Goal: Transaction & Acquisition: Obtain resource

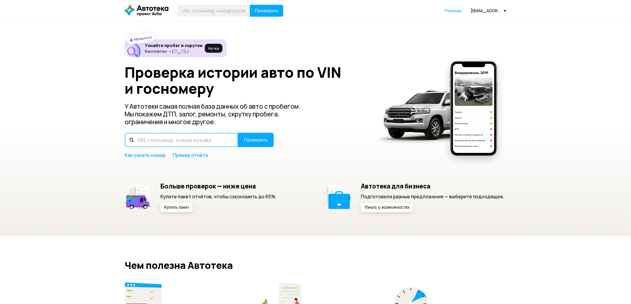
click at [175, 136] on input "text" at bounding box center [182, 140] width 114 height 14
type input "T"
type input "Е181МР08"
click at [251, 138] on span "Проверить" at bounding box center [256, 140] width 24 height 5
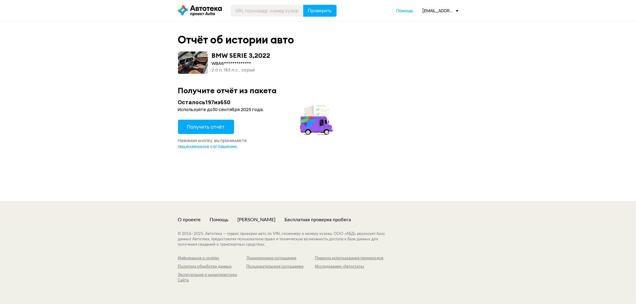
click at [218, 130] on button "Получить отчёт" at bounding box center [206, 127] width 56 height 14
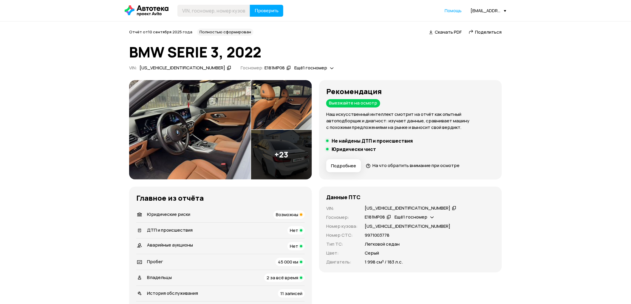
scroll to position [33, 0]
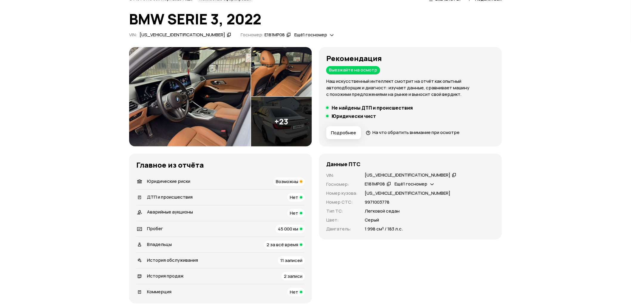
click at [381, 176] on div "WBA61FS03PFN51129" at bounding box center [407, 175] width 86 height 6
copy div "WBA61FS03PFN51129"
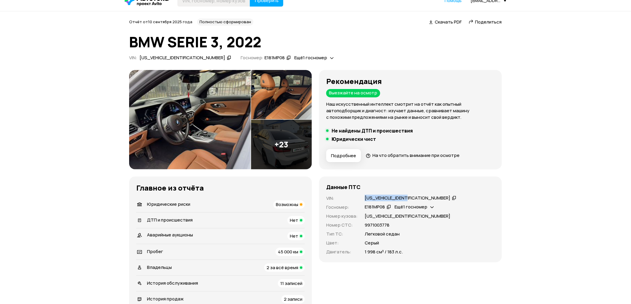
scroll to position [0, 0]
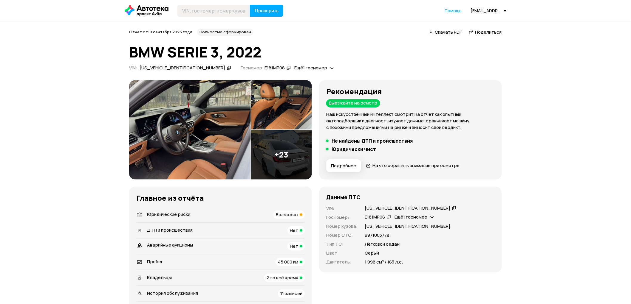
click at [449, 31] on span "Скачать PDF" at bounding box center [447, 32] width 27 height 6
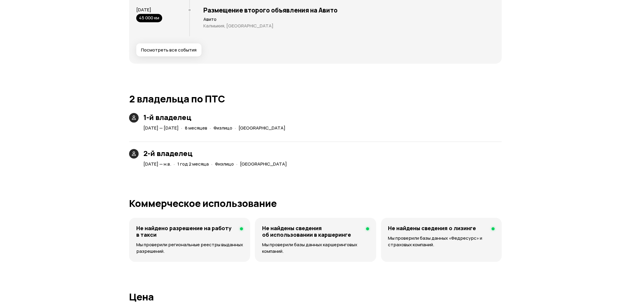
scroll to position [1258, 0]
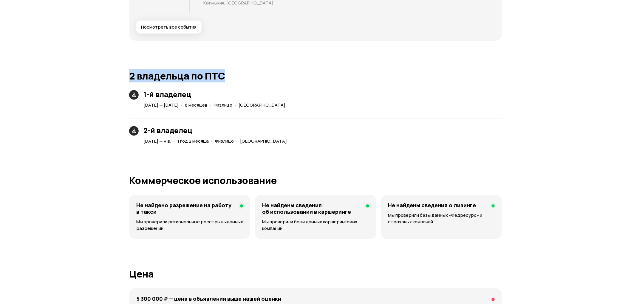
drag, startPoint x: 226, startPoint y: 70, endPoint x: 132, endPoint y: 77, distance: 93.8
copy h1 "2 владельца по ПТС"
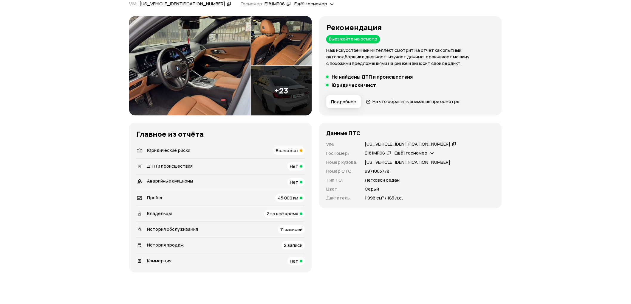
scroll to position [99, 0]
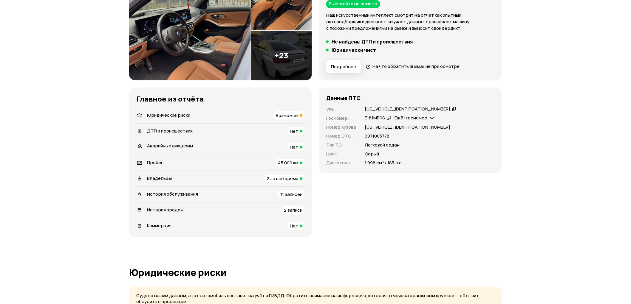
click at [392, 109] on div "WBA61FS03PFN51129" at bounding box center [407, 109] width 86 height 6
copy div "WBA61FS03PFN51129"
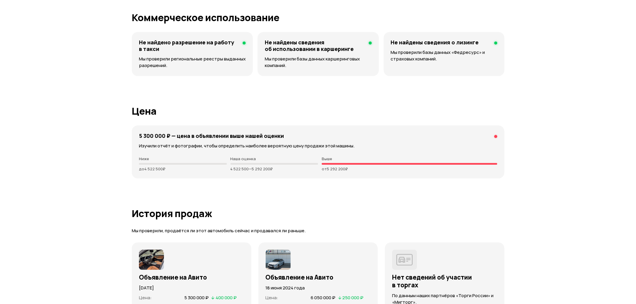
scroll to position [1490, 0]
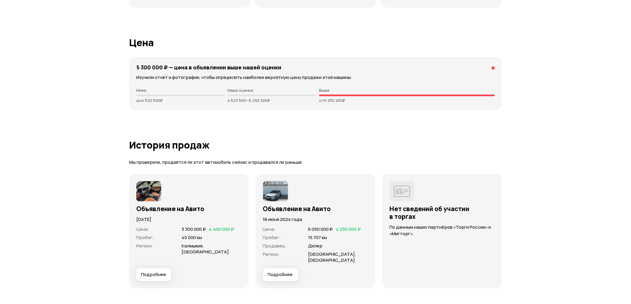
click at [148, 276] on div "Объявление на Авито 27 августа 2025 года Цена : 5 300 000 ₽   400 000 ₽ Пробег …" at bounding box center [188, 231] width 119 height 114
click at [156, 272] on span "Подробнее" at bounding box center [153, 275] width 25 height 6
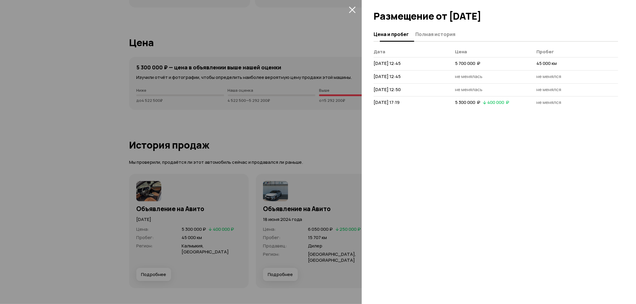
click at [431, 32] on span "Полная история" at bounding box center [435, 34] width 40 height 6
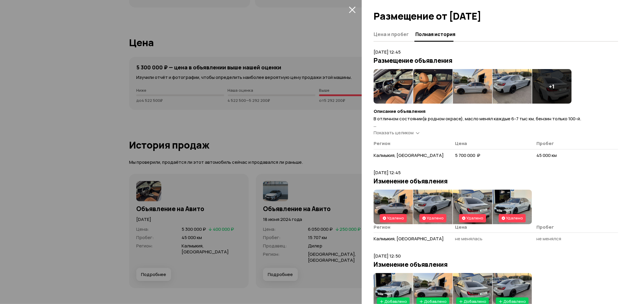
click at [391, 133] on span "Показать целиком" at bounding box center [393, 133] width 40 height 6
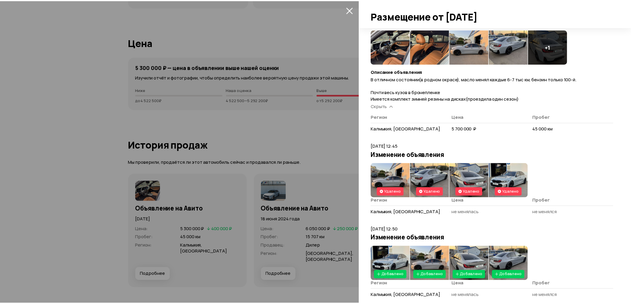
scroll to position [32, 0]
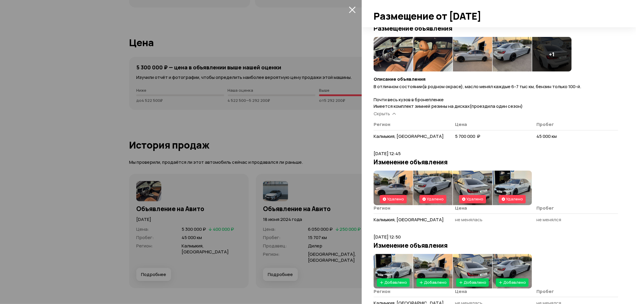
drag, startPoint x: 314, startPoint y: 155, endPoint x: 364, endPoint y: 10, distance: 154.0
click at [318, 147] on div at bounding box center [318, 152] width 636 height 304
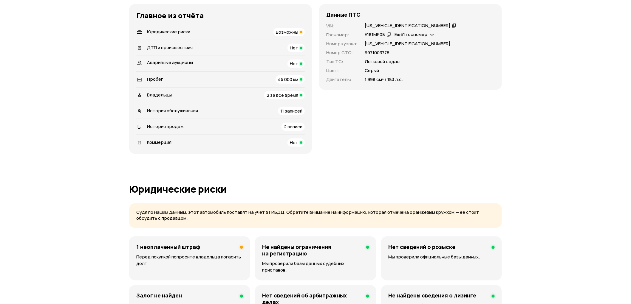
scroll to position [0, 0]
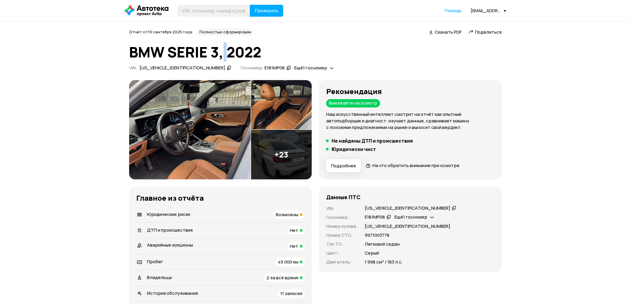
click at [225, 46] on h1 "BMW SERIE 3, 2022" at bounding box center [315, 52] width 372 height 16
drag, startPoint x: 215, startPoint y: 49, endPoint x: 132, endPoint y: 55, distance: 83.4
click at [132, 55] on h1 "BMW SERIE 3, 2022" at bounding box center [315, 52] width 372 height 16
copy h1 "BMW SERIE 3"
click at [394, 204] on div "Данные ПТС VIN : WBA61FS03PFN51129   Госномер : Е181МР08   Ещё 1 госномер   Ном…" at bounding box center [410, 230] width 183 height 86
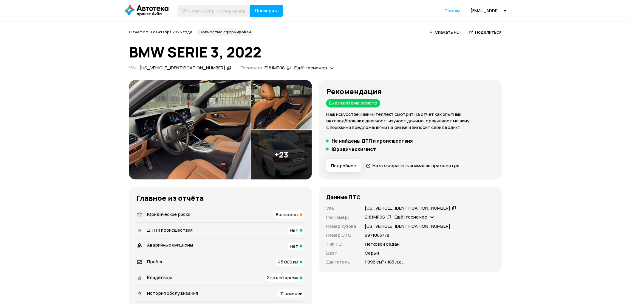
click at [394, 207] on div "WBA61FS03PFN51129" at bounding box center [407, 208] width 86 height 6
click at [393, 207] on div "WBA61FS03PFN51129" at bounding box center [407, 208] width 86 height 6
copy div "WBA61FS03PFN51129"
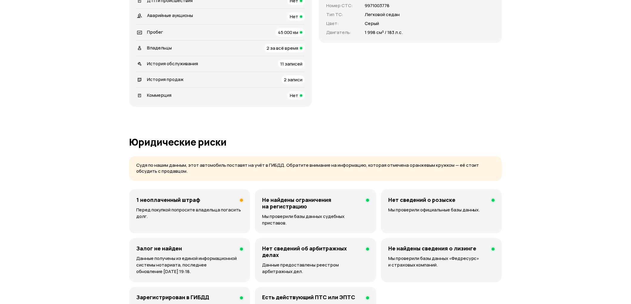
scroll to position [132, 0]
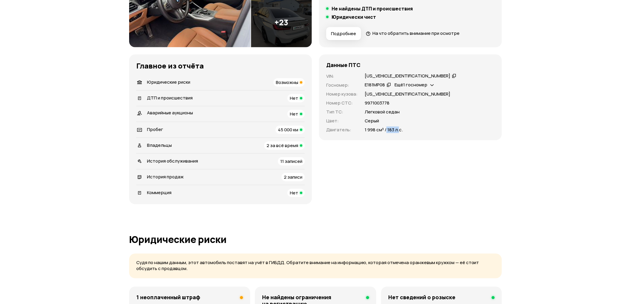
drag, startPoint x: 398, startPoint y: 130, endPoint x: 386, endPoint y: 129, distance: 12.5
click at [386, 129] on p "1 998 см³ / 183 л.с." at bounding box center [383, 130] width 38 height 7
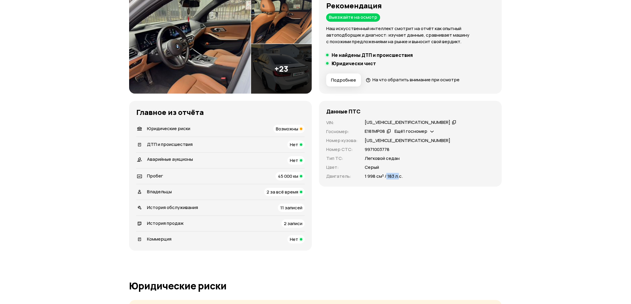
scroll to position [0, 0]
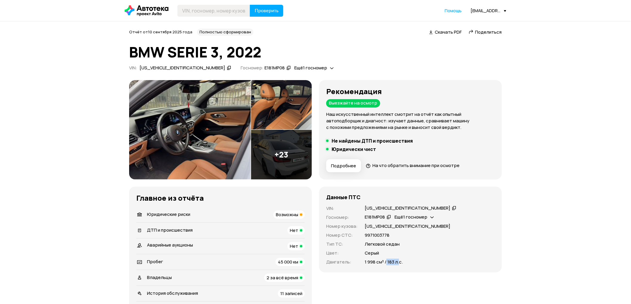
click at [163, 136] on img at bounding box center [190, 130] width 122 height 100
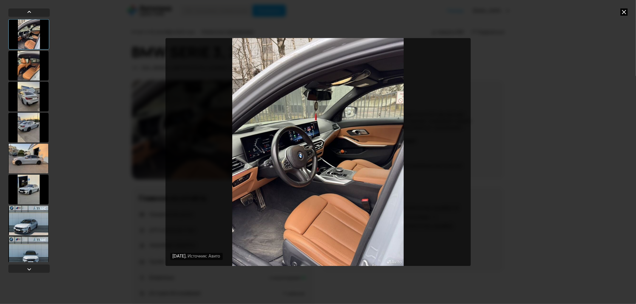
click at [340, 159] on img "Go to Slide 1" at bounding box center [317, 152] width 305 height 228
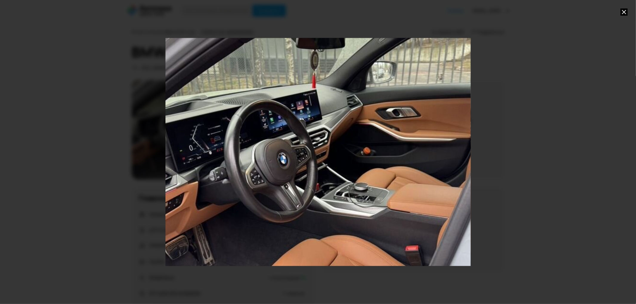
click at [340, 159] on div "Go to Slide 1" at bounding box center [318, 152] width 610 height 457
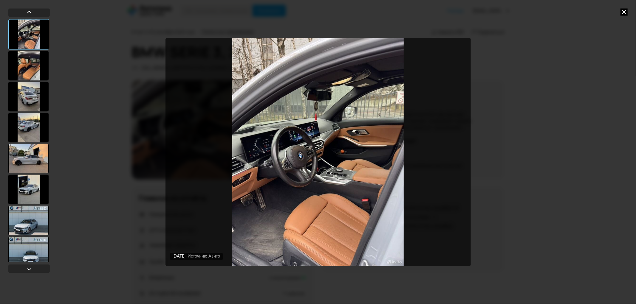
drag, startPoint x: 566, startPoint y: 114, endPoint x: 546, endPoint y: 112, distance: 20.3
click at [566, 113] on div "27 августа 2025 года Источник: Авито 27 августа 2025 года Источник: Авито" at bounding box center [318, 152] width 636 height 304
click at [621, 12] on icon at bounding box center [623, 11] width 7 height 7
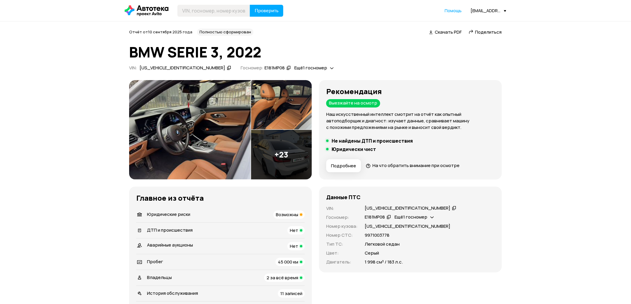
click at [377, 205] on div "WBA61FS03PFN51129" at bounding box center [407, 208] width 86 height 6
copy div "WBA61FS03PFN51129"
